Goal: Information Seeking & Learning: Learn about a topic

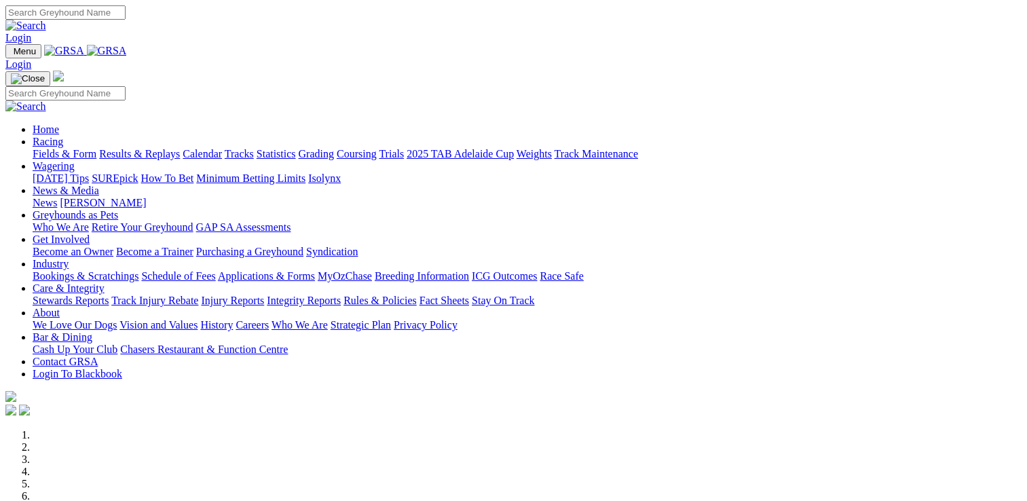
scroll to position [407, 0]
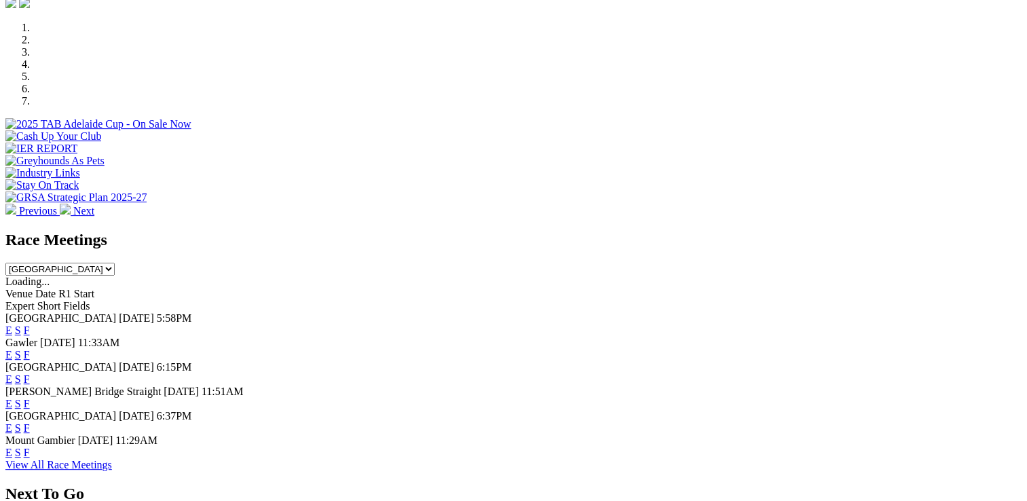
click at [30, 422] on link "F" at bounding box center [27, 428] width 6 height 12
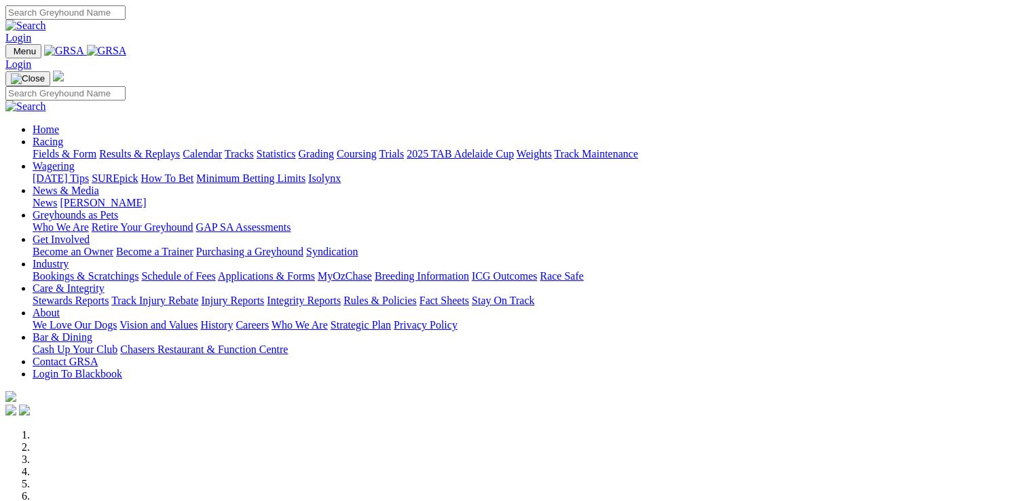
scroll to position [407, 0]
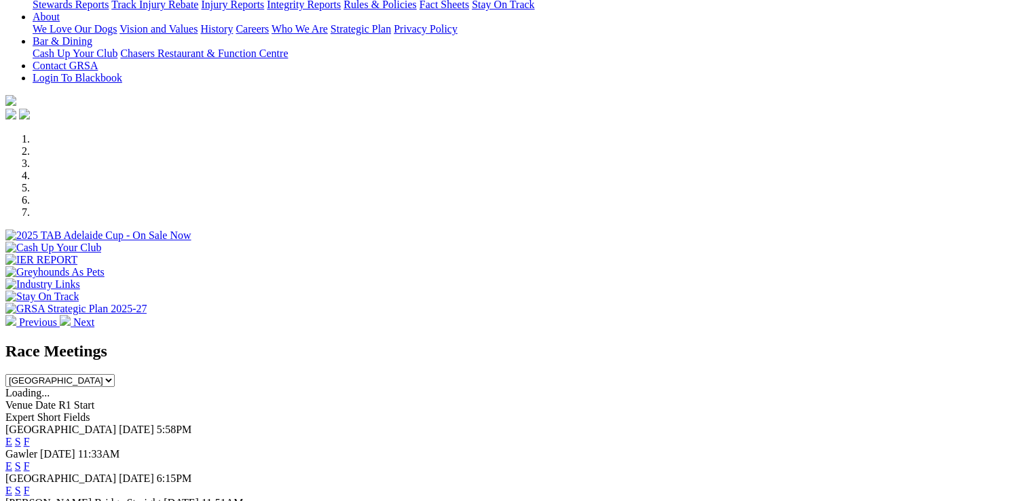
scroll to position [407, 0]
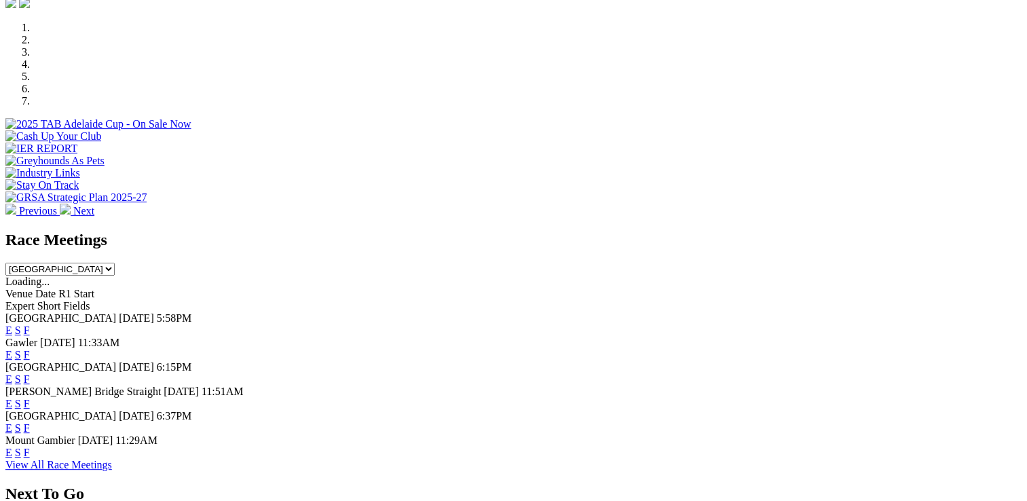
click at [30, 373] on link "F" at bounding box center [27, 379] width 6 height 12
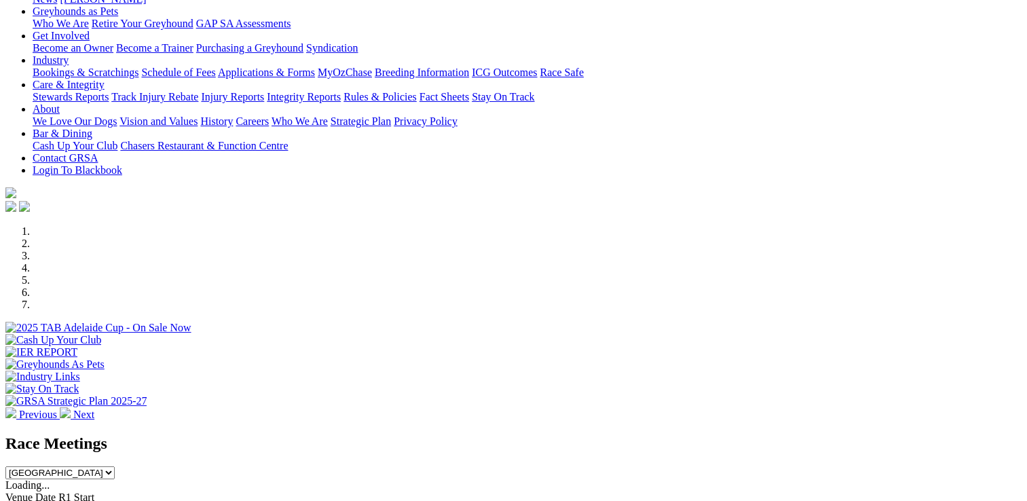
scroll to position [407, 0]
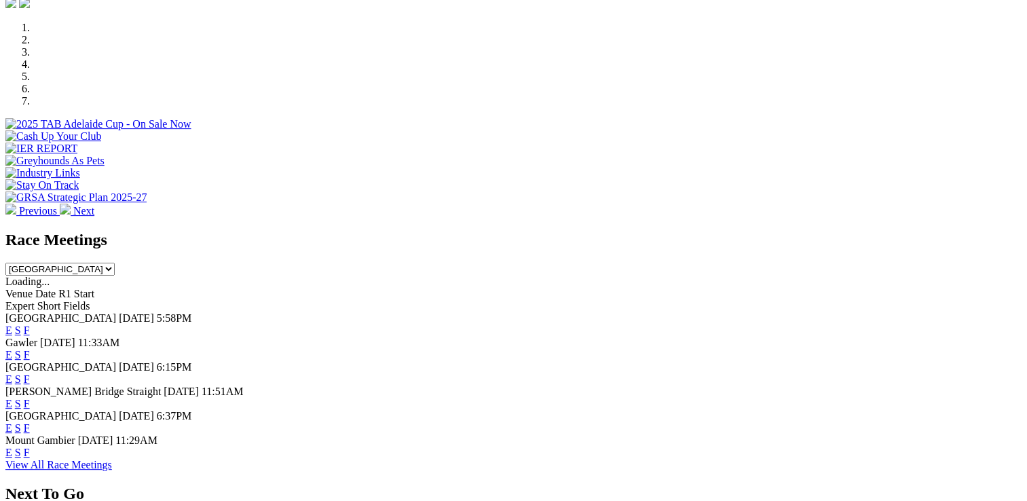
click at [30, 449] on link "F" at bounding box center [27, 453] width 6 height 12
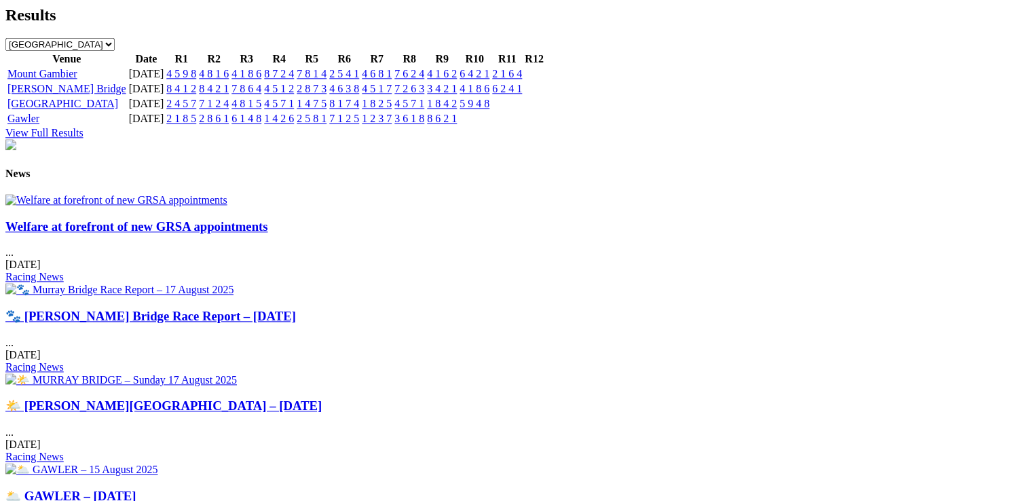
scroll to position [1561, 0]
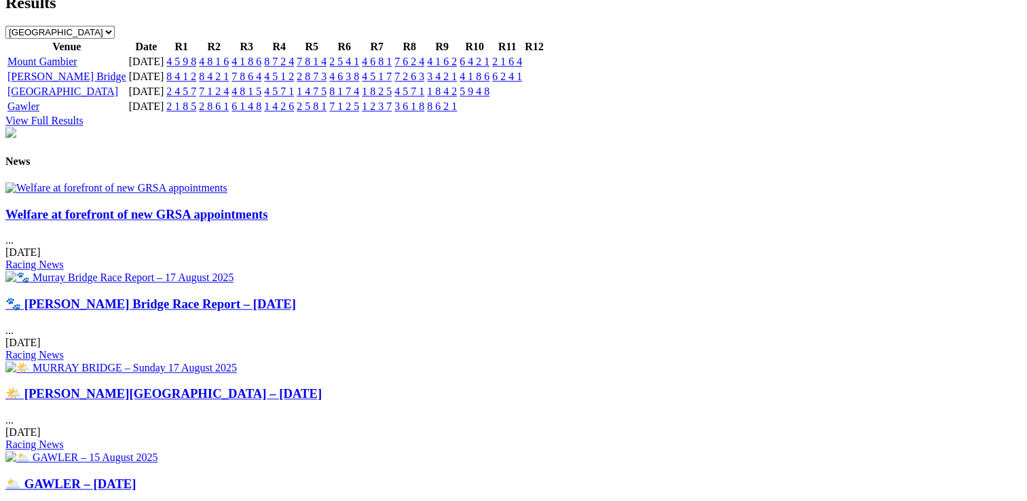
click at [172, 221] on link "Welfare at forefront of new GRSA appointments" at bounding box center [136, 214] width 263 height 14
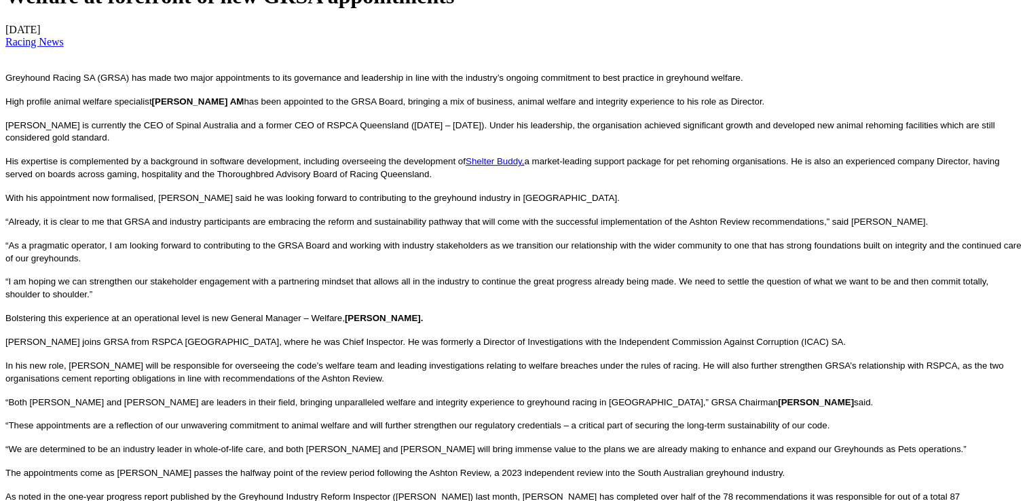
scroll to position [475, 0]
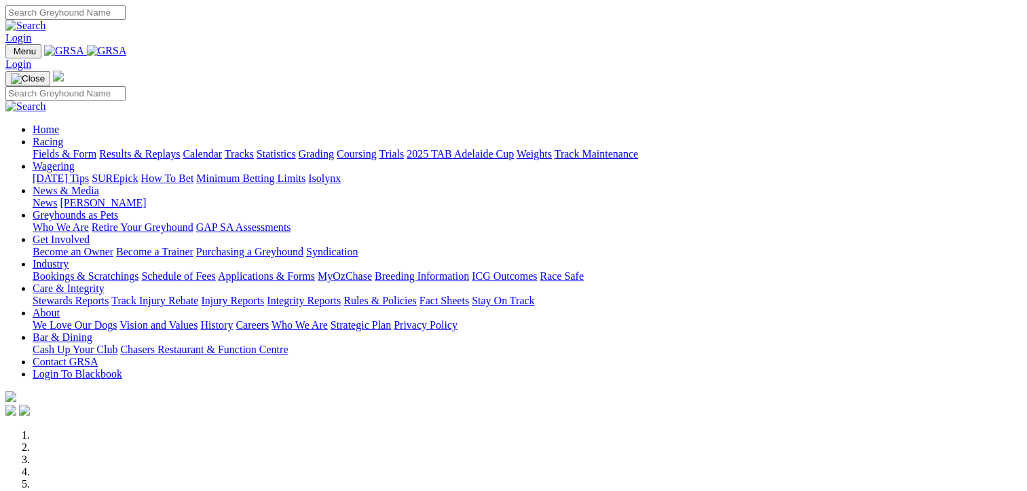
click at [63, 136] on link "Racing" at bounding box center [48, 142] width 31 height 12
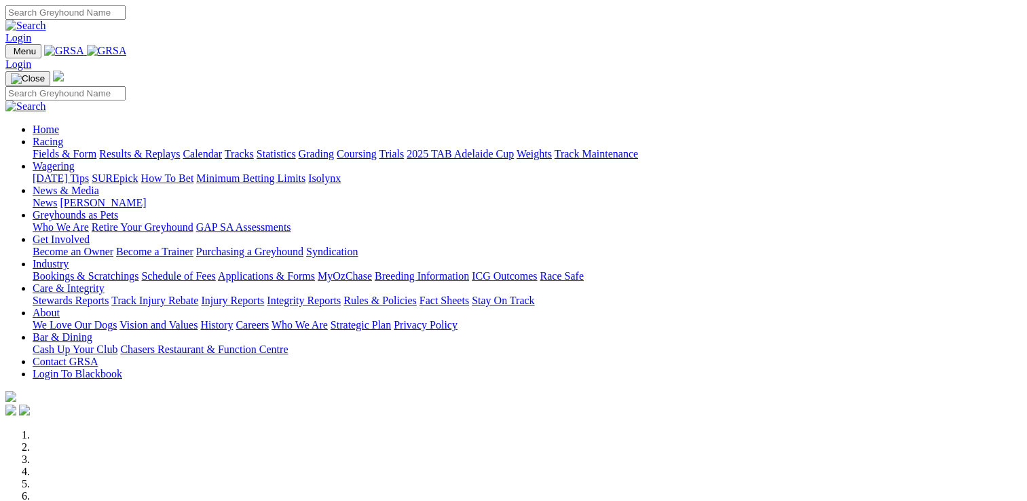
click at [63, 136] on link "Racing" at bounding box center [48, 142] width 31 height 12
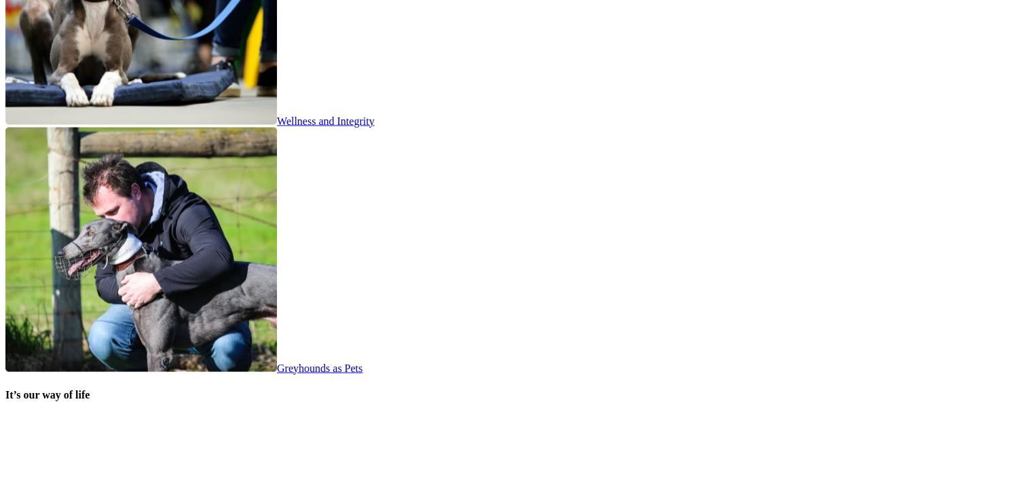
scroll to position [2648, 0]
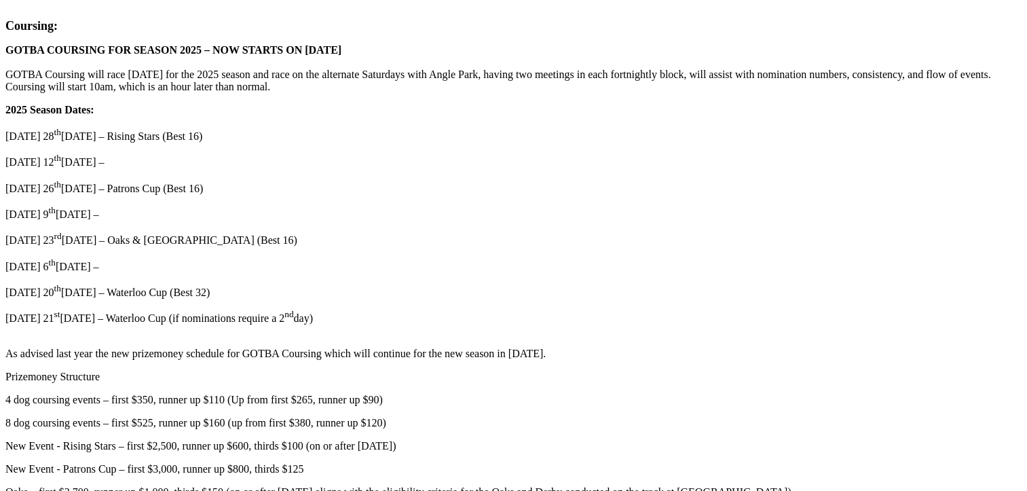
scroll to position [815, 0]
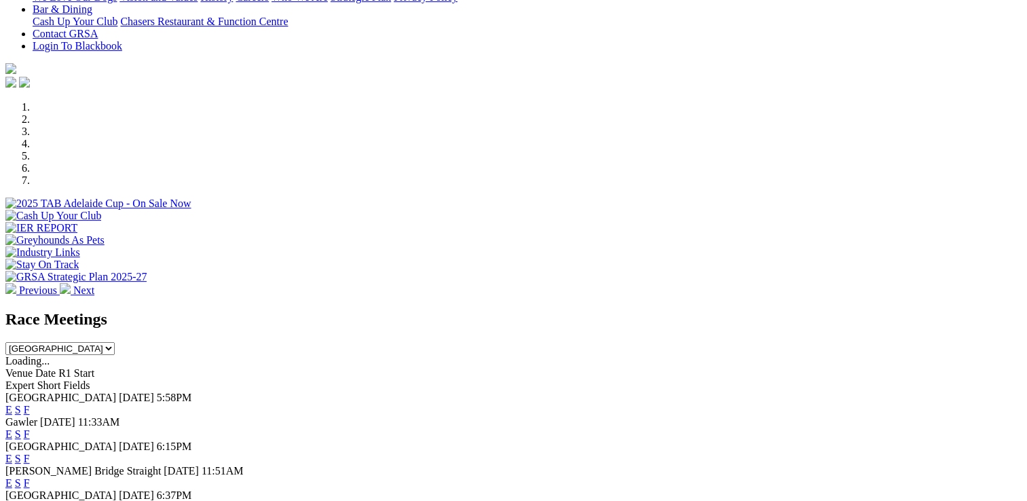
scroll to position [339, 0]
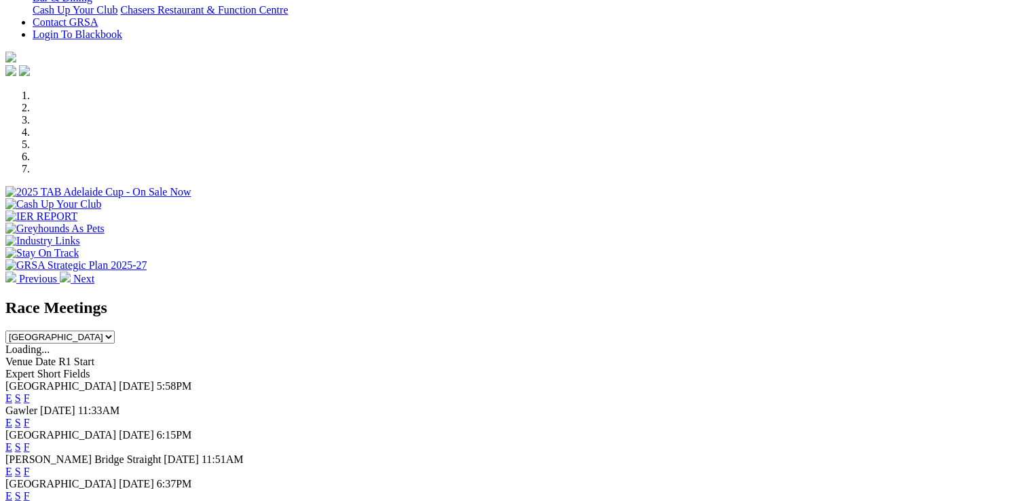
click at [30, 392] on link "F" at bounding box center [27, 398] width 6 height 12
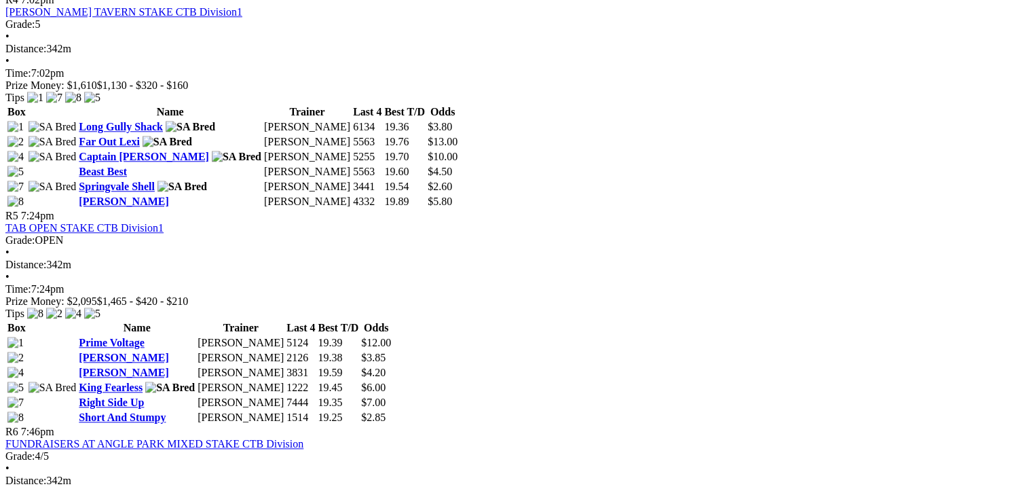
scroll to position [1358, 0]
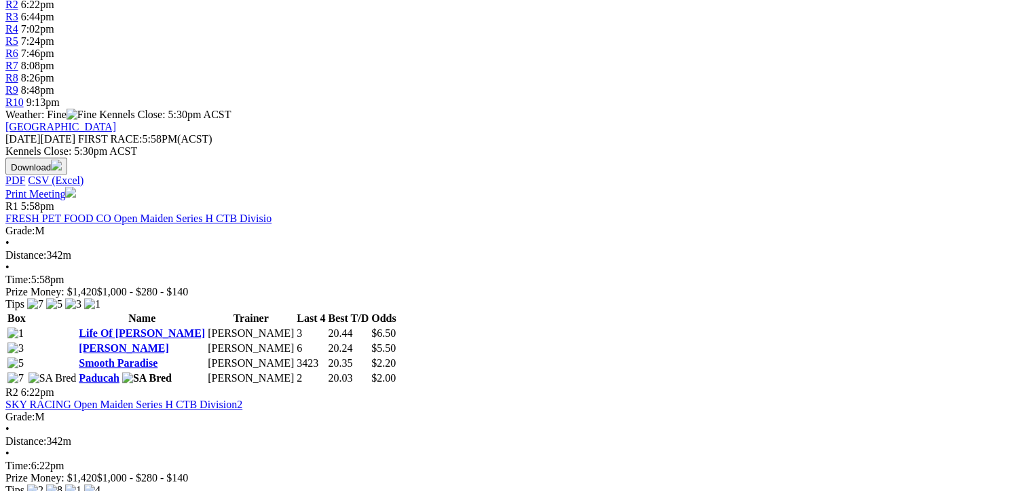
scroll to position [475, 0]
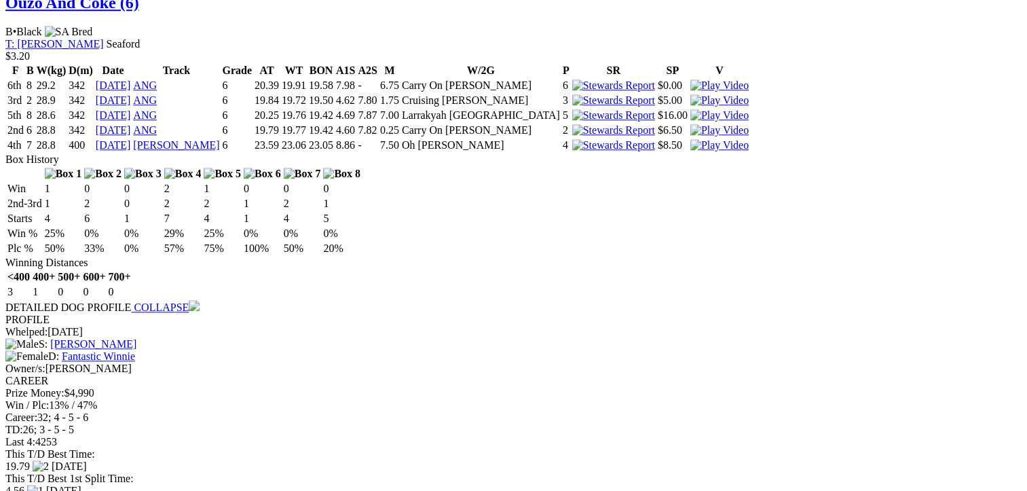
scroll to position [1290, 0]
